Goal: Task Accomplishment & Management: Manage account settings

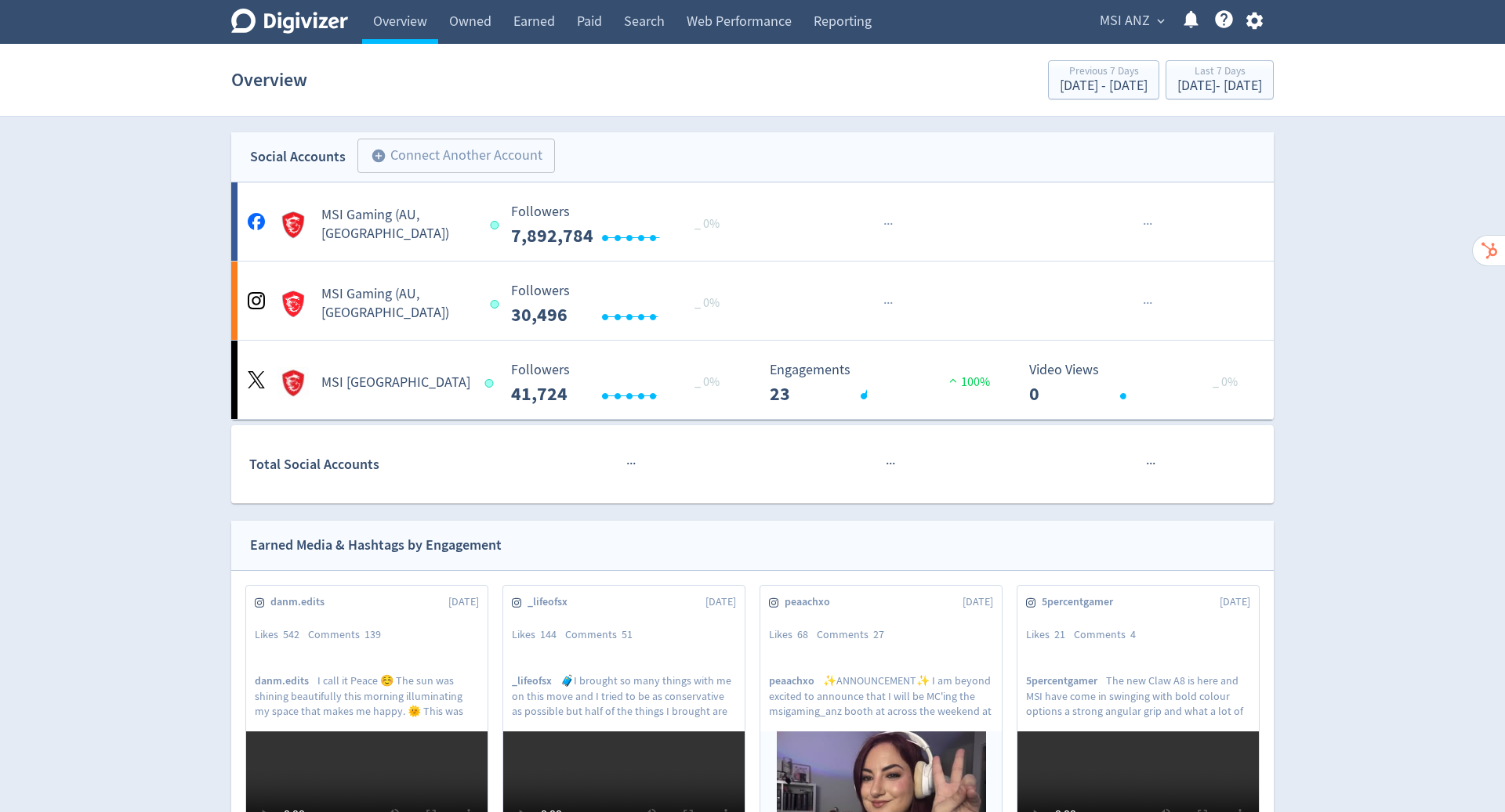
click at [1134, 21] on span "MSI ANZ" at bounding box center [1125, 21] width 51 height 25
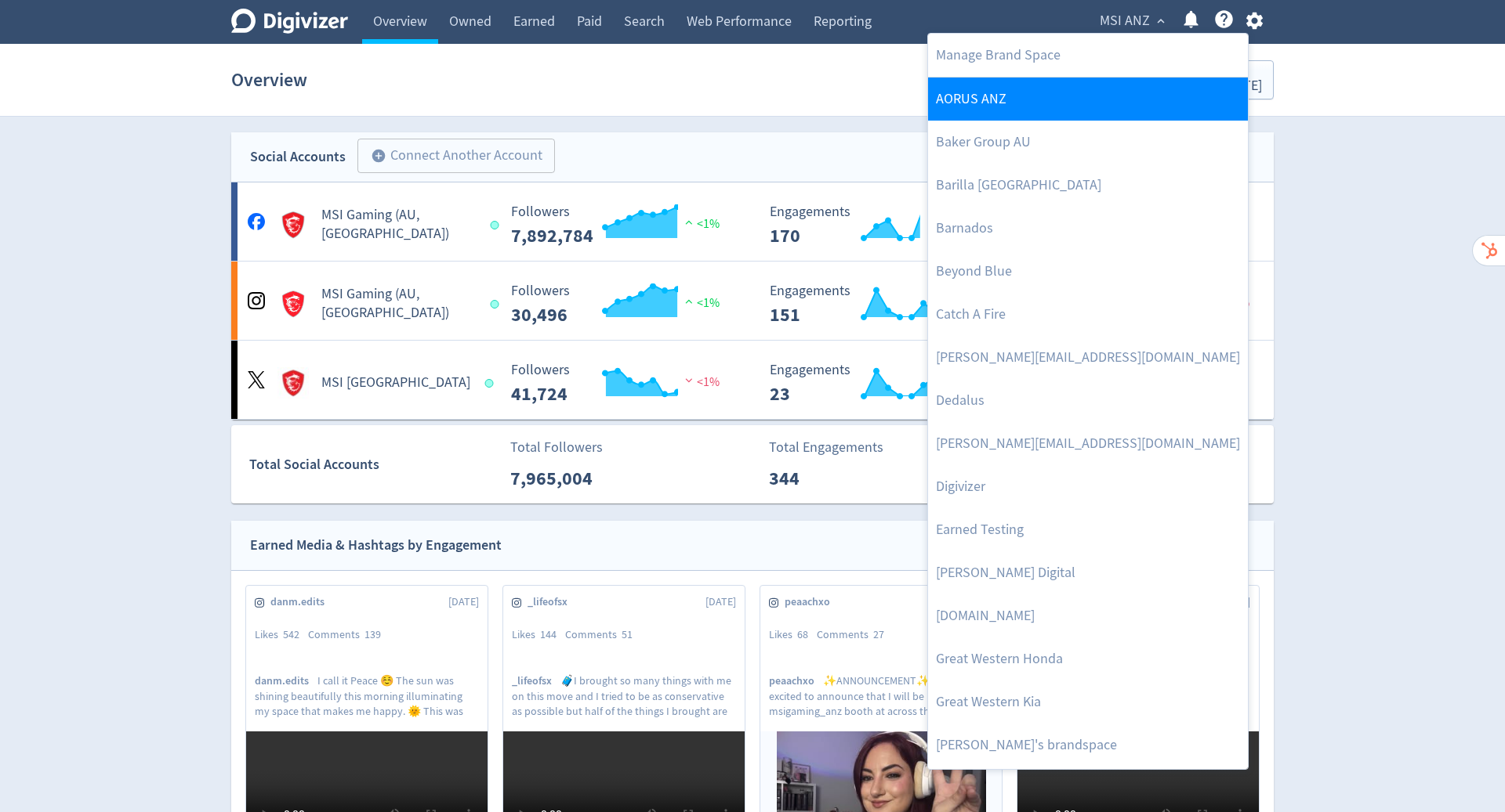
click at [1065, 90] on link "AORUS ANZ" at bounding box center [1088, 99] width 320 height 43
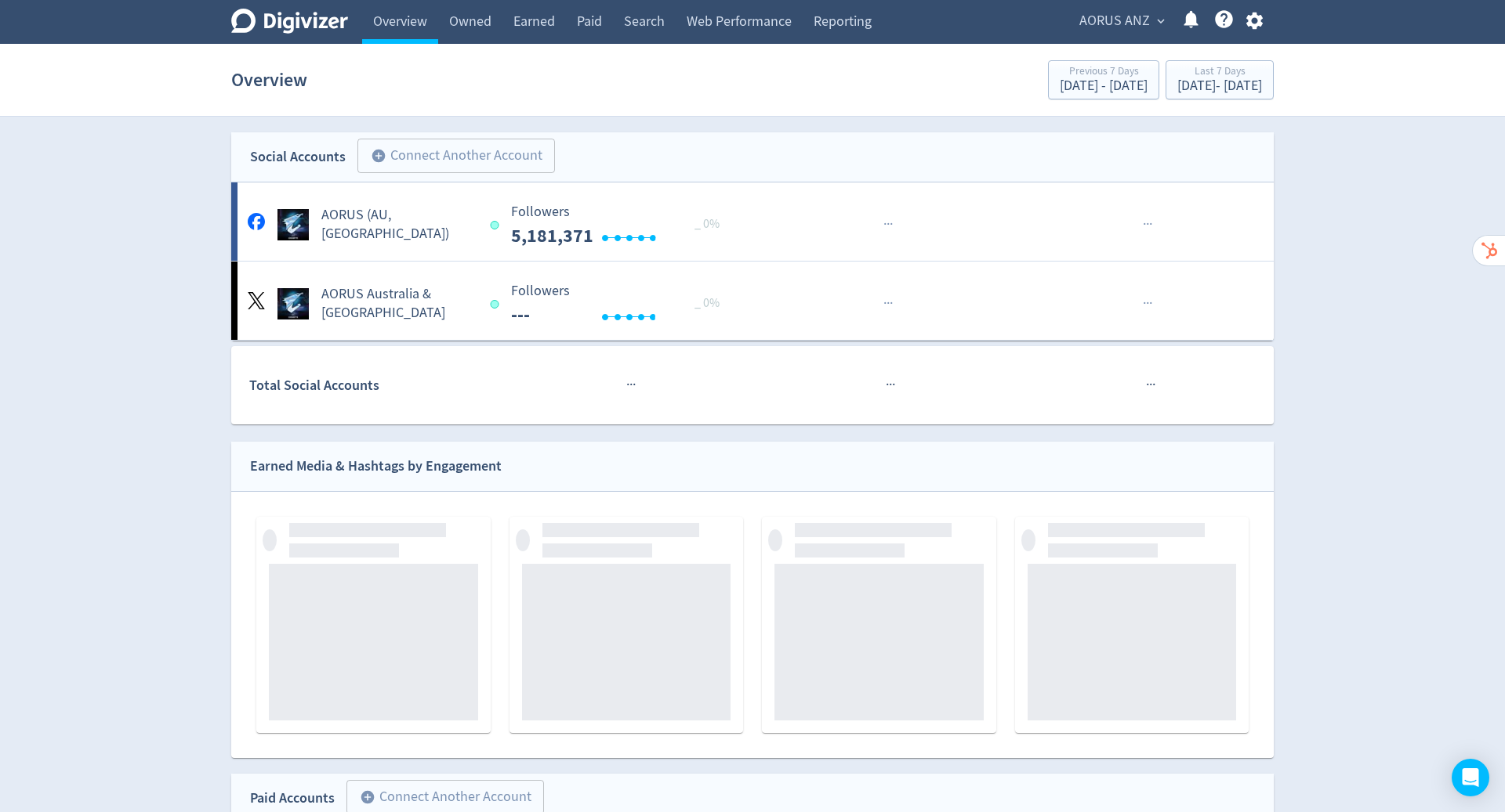
click at [1145, 18] on span "AORUS ANZ" at bounding box center [1114, 21] width 70 height 25
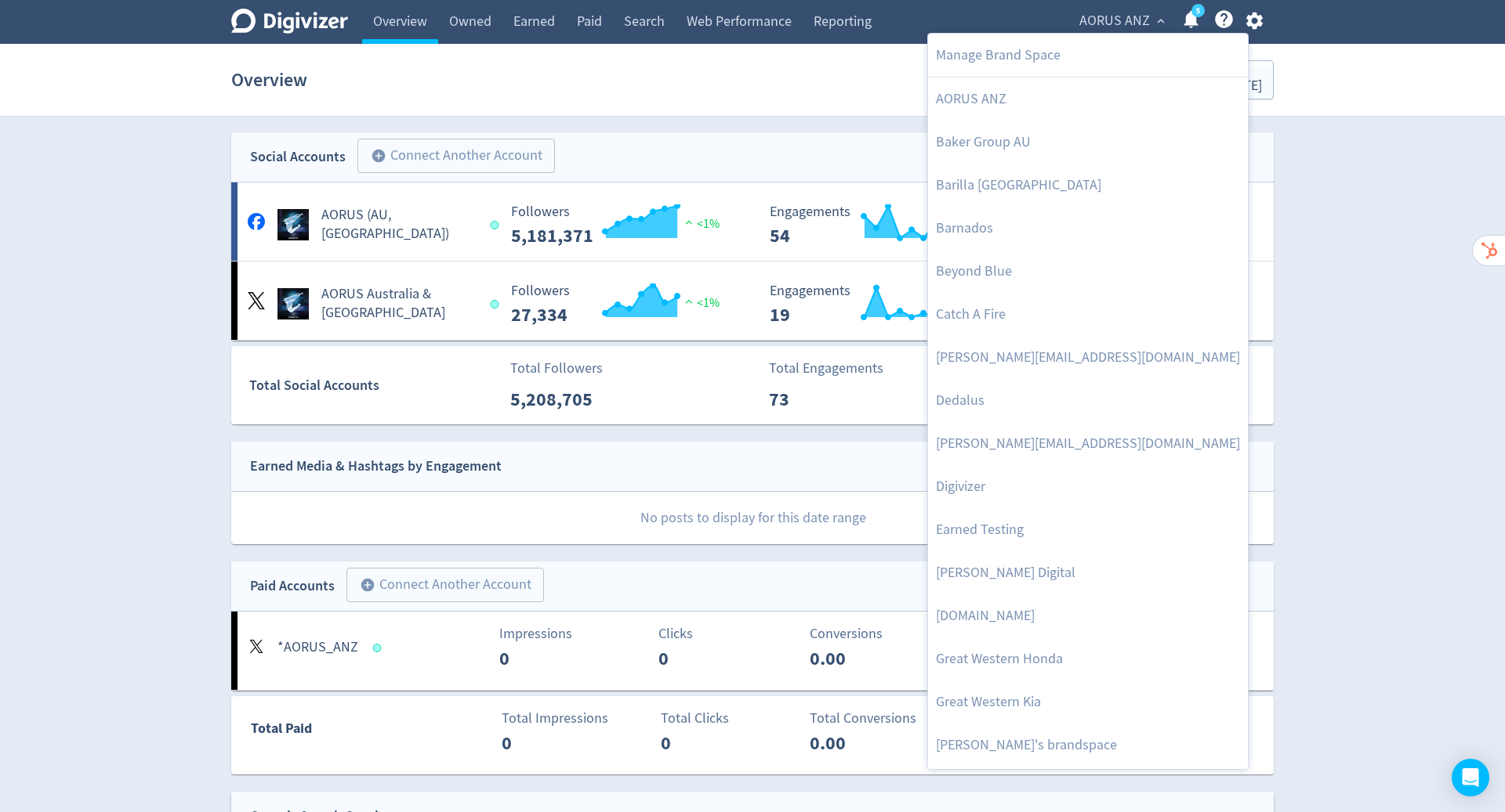
click at [1408, 124] on div at bounding box center [752, 406] width 1505 height 812
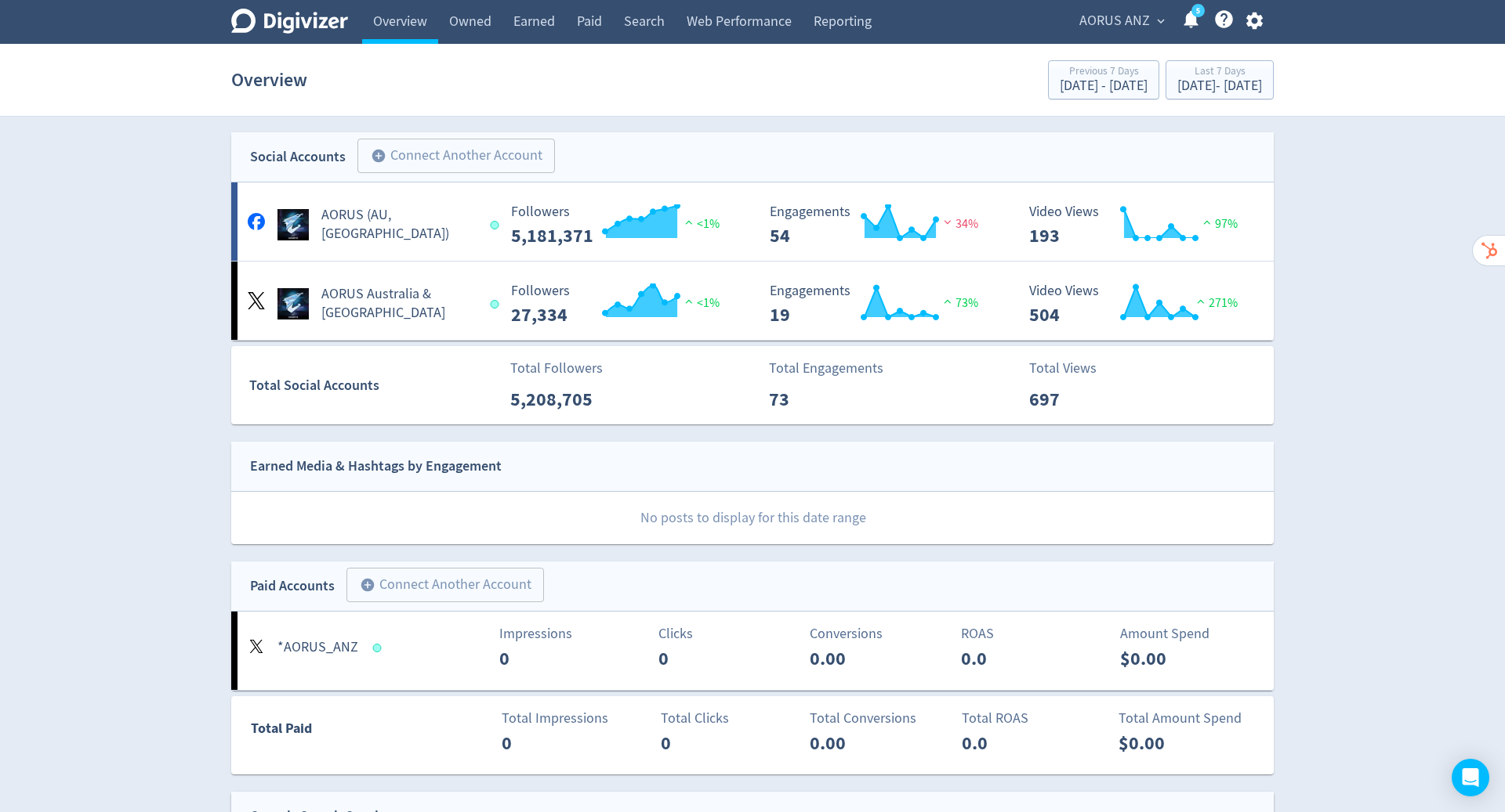
click at [1142, 16] on span "AORUS ANZ" at bounding box center [1114, 21] width 70 height 25
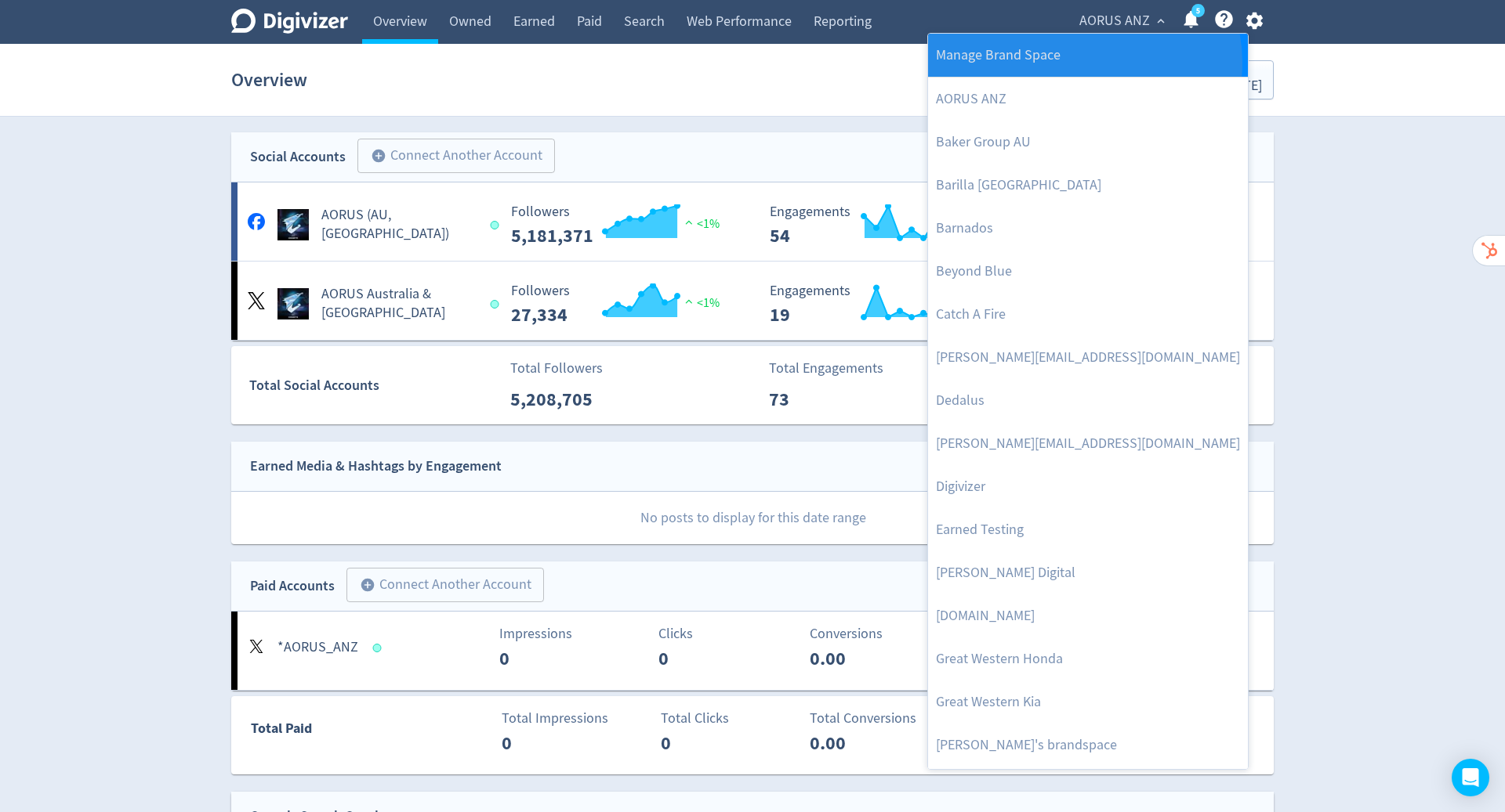
click at [1083, 62] on link "Manage Brand Space" at bounding box center [1088, 55] width 320 height 43
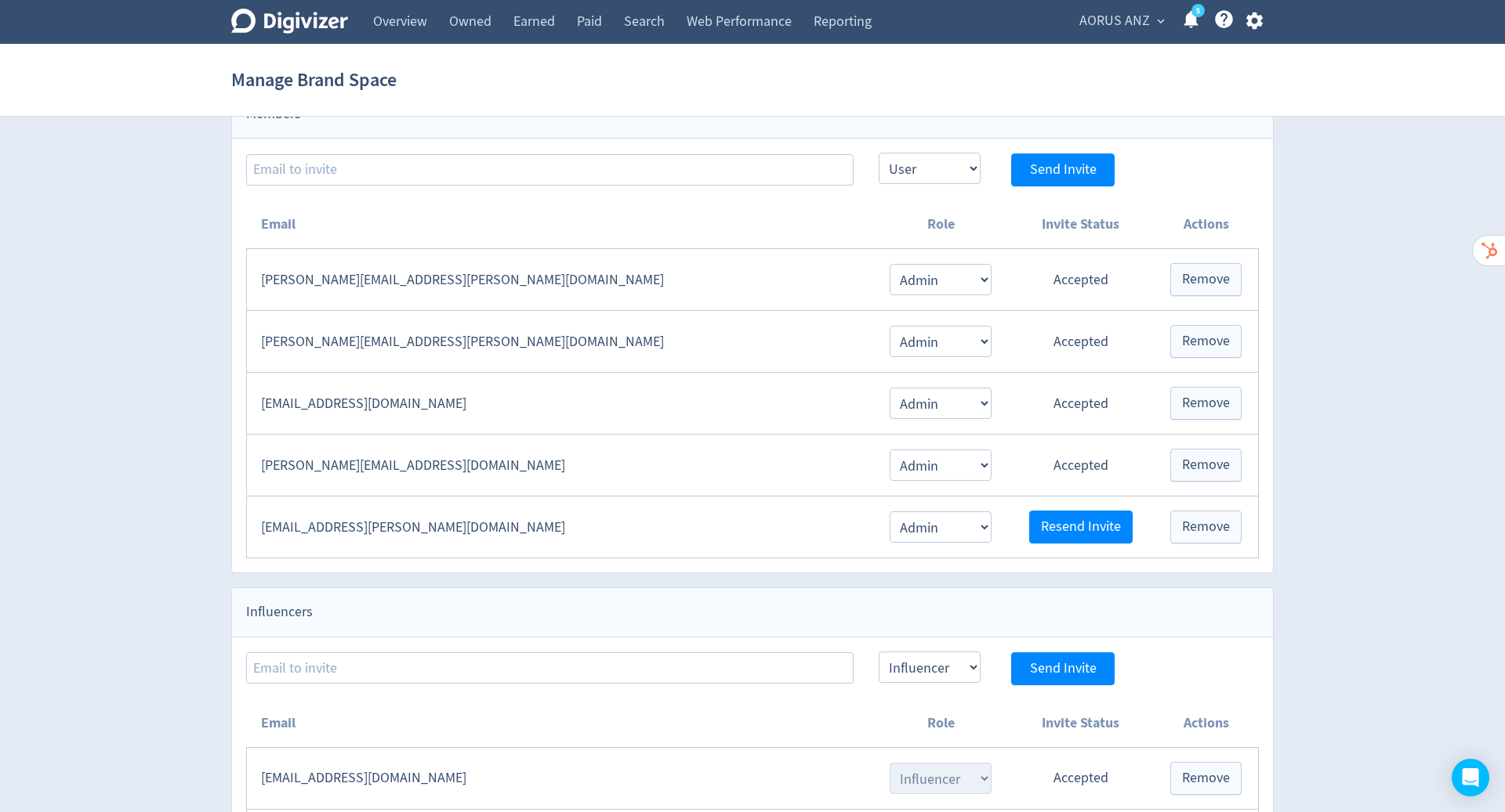
scroll to position [646, 0]
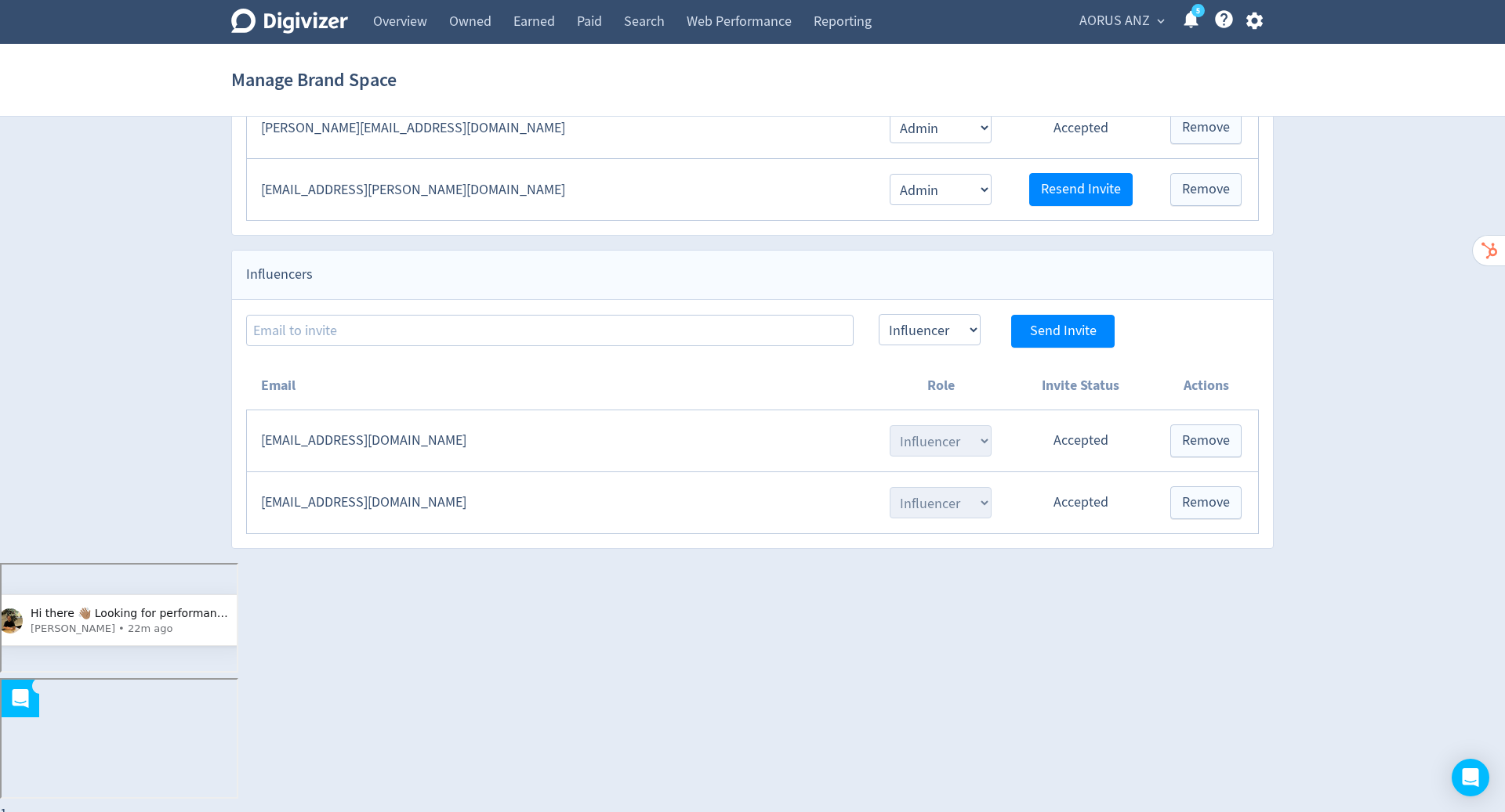
click at [675, 495] on td "[EMAIL_ADDRESS][DOMAIN_NAME]" at bounding box center [560, 503] width 627 height 62
click at [1067, 497] on td "Accepted" at bounding box center [1080, 503] width 147 height 62
click at [1046, 489] on td "Accepted" at bounding box center [1080, 503] width 147 height 62
click at [1057, 492] on td "Accepted" at bounding box center [1080, 503] width 147 height 62
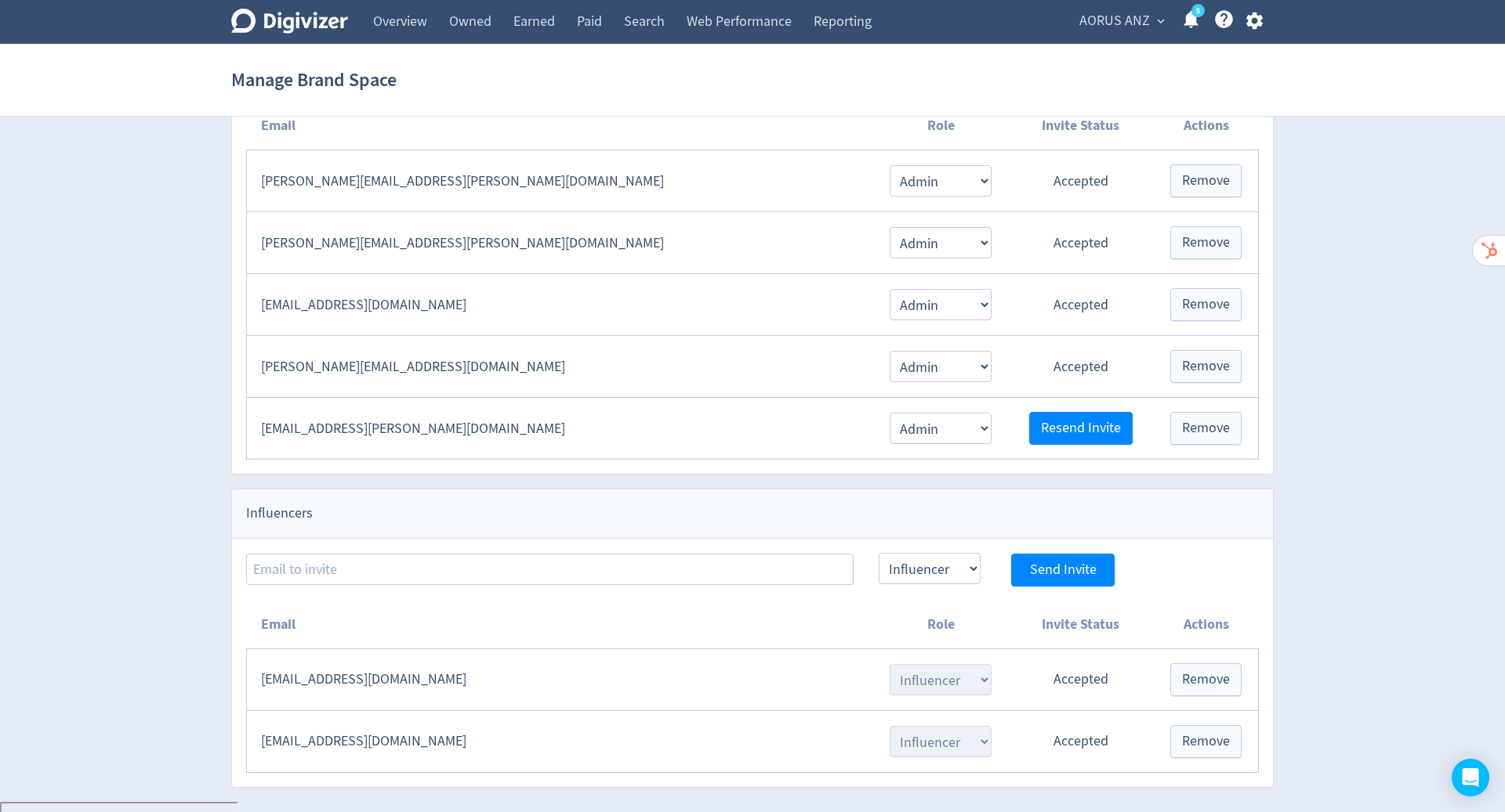
scroll to position [407, 0]
